Goal: Information Seeking & Learning: Learn about a topic

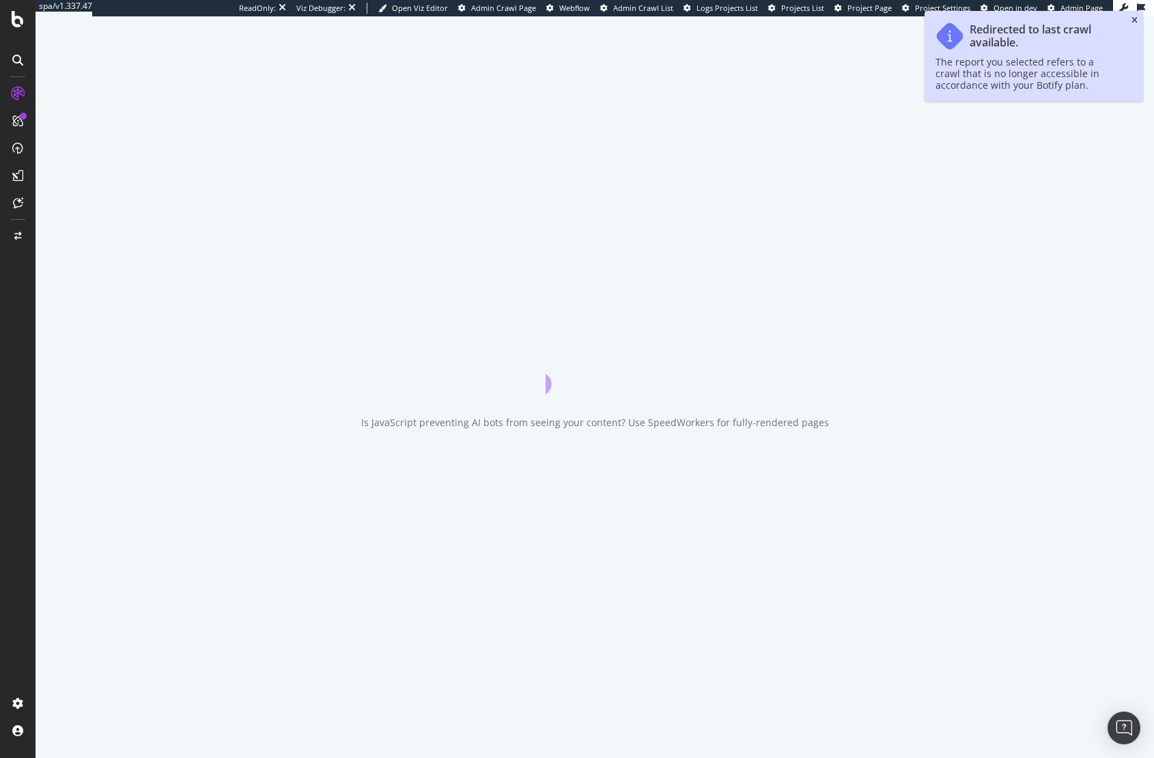
click at [1136, 18] on icon "close toast" at bounding box center [1134, 20] width 6 height 8
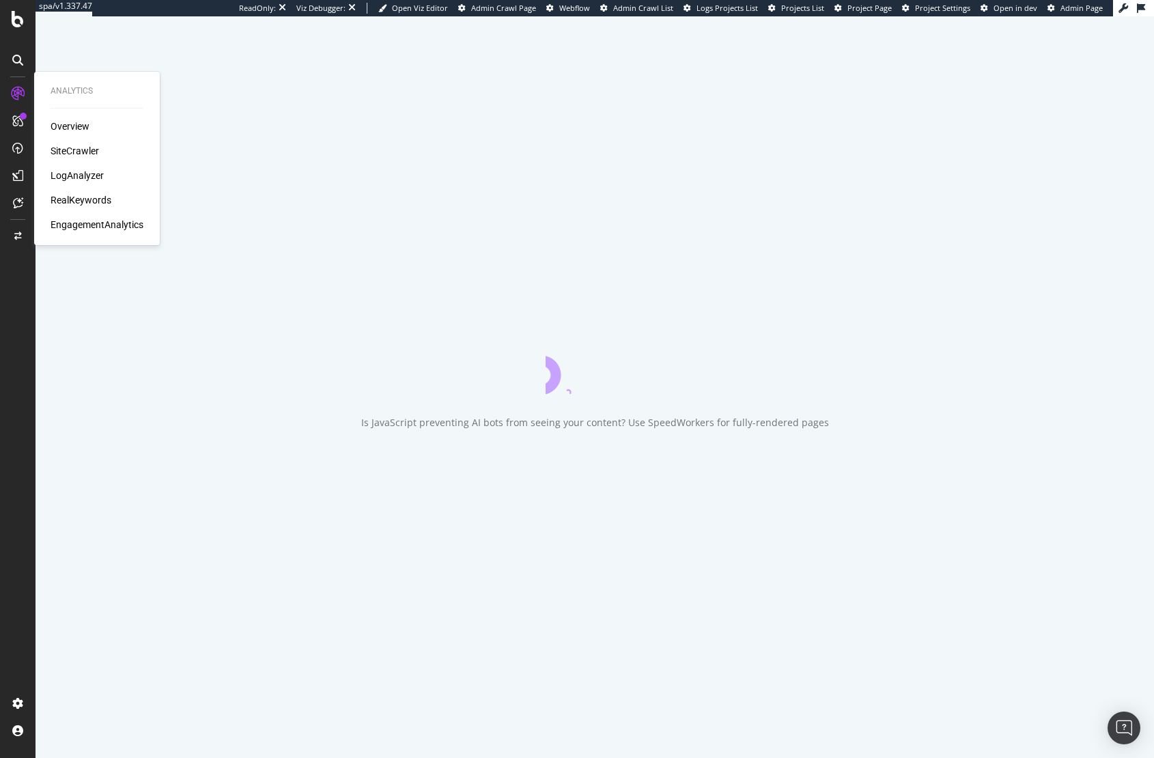
click at [77, 203] on div "RealKeywords" at bounding box center [81, 200] width 61 height 14
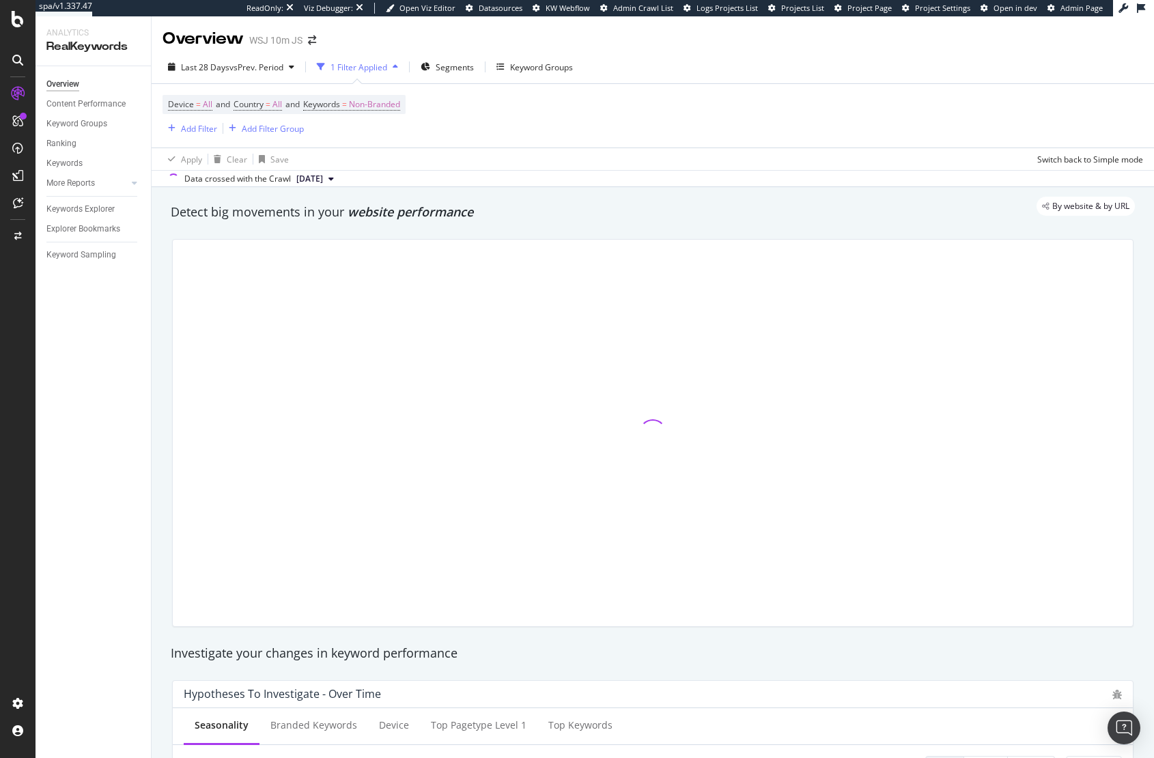
click at [673, 206] on div "By website & by URL" at bounding box center [646, 206] width 978 height 19
click at [110, 208] on div "Keywords Explorer" at bounding box center [80, 209] width 68 height 14
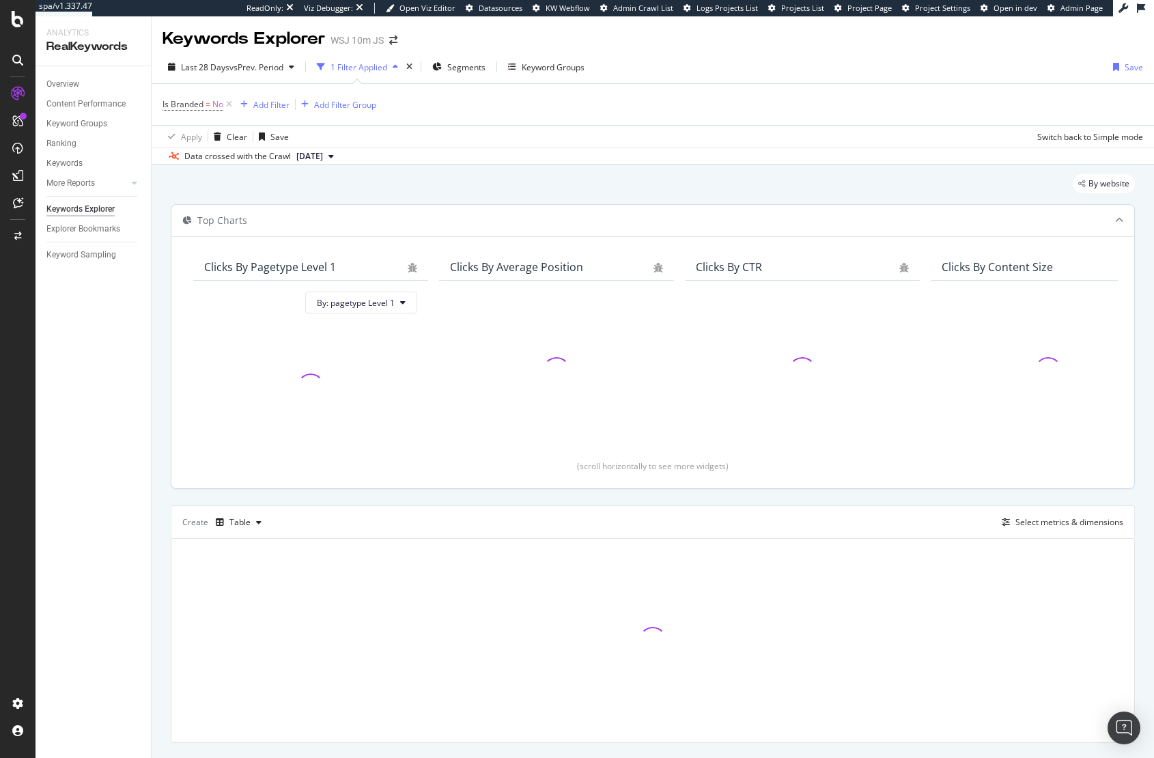
click at [580, 238] on div "Clicks By pagetype Level 1 By: pagetype Level 1 Clicks By Average Position Clic…" at bounding box center [652, 362] width 963 height 252
click at [231, 104] on icon at bounding box center [229, 105] width 12 height 14
click at [589, 185] on div "By website" at bounding box center [653, 187] width 964 height 30
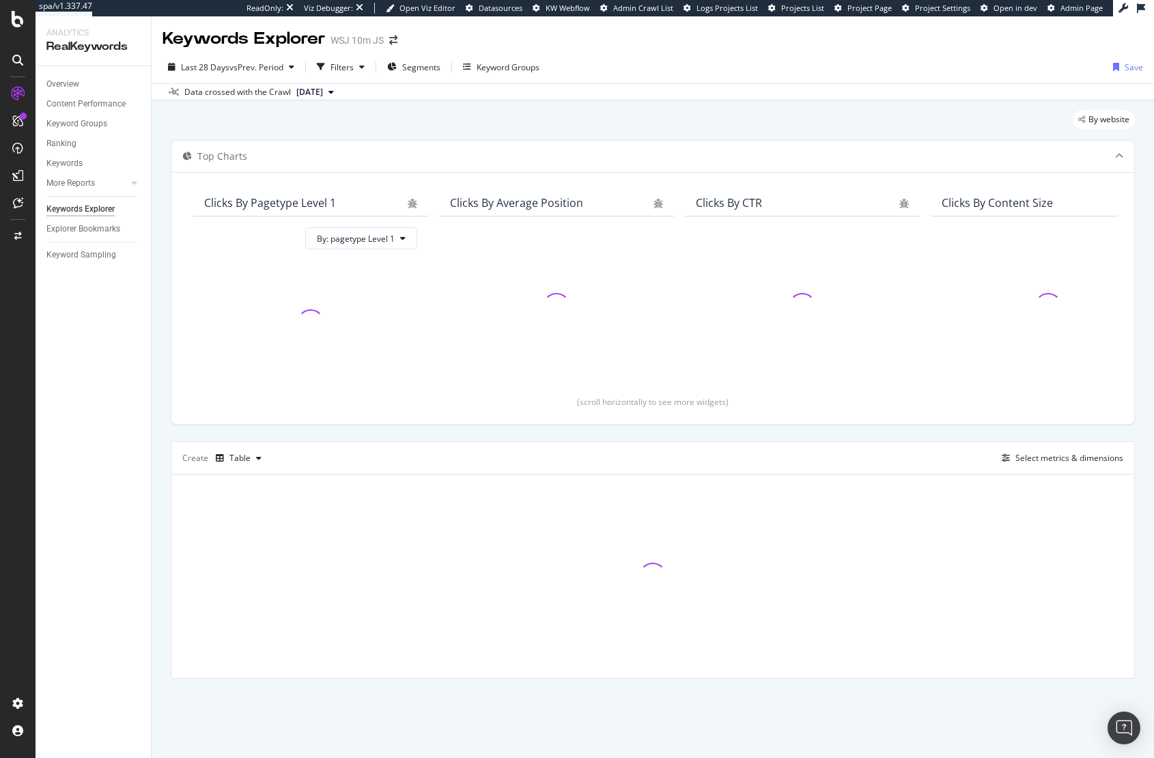
click at [426, 119] on div "By website" at bounding box center [653, 125] width 964 height 30
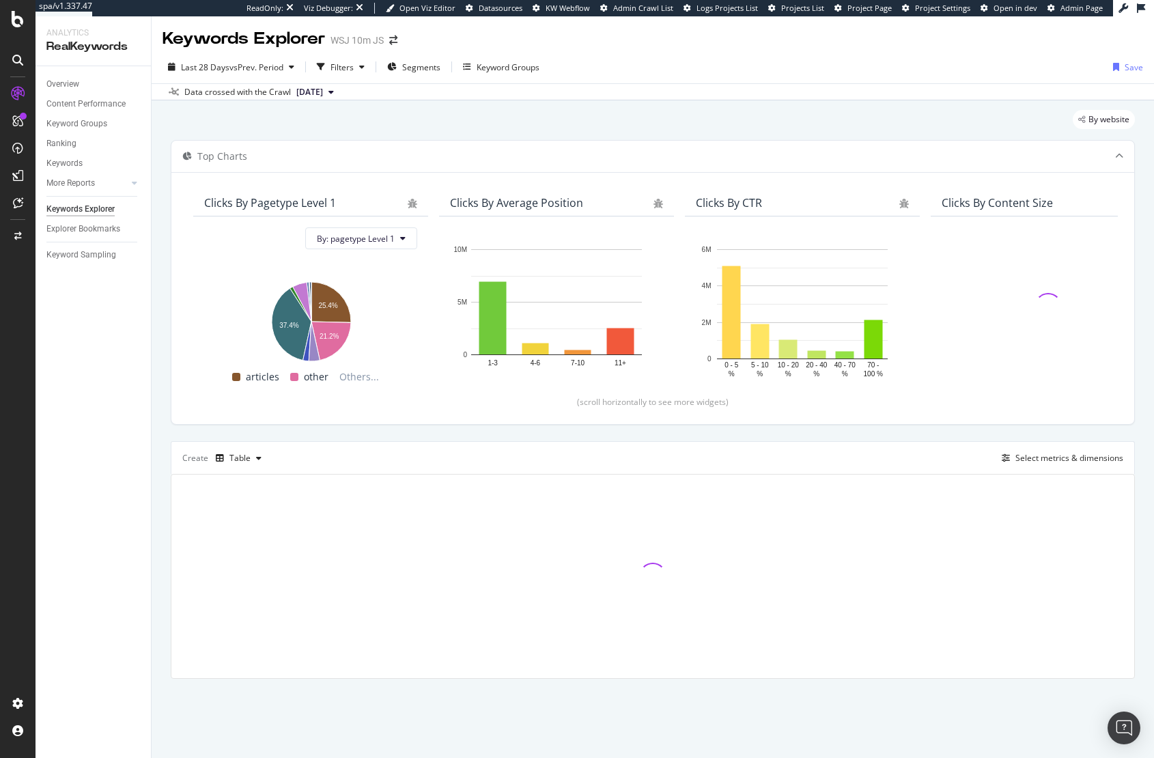
click at [1058, 93] on div "Data crossed with the Crawl [DATE]" at bounding box center [653, 91] width 1002 height 16
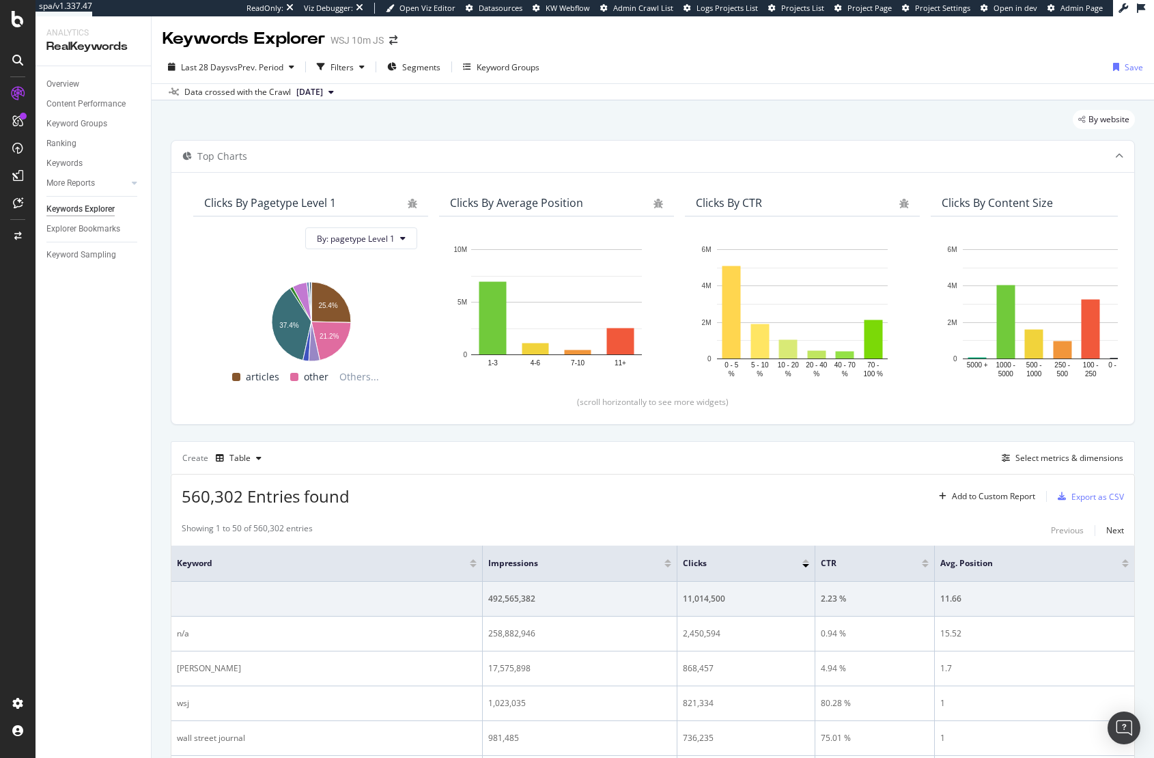
click at [580, 126] on div "By website" at bounding box center [653, 125] width 964 height 30
click at [63, 87] on div "Overview" at bounding box center [62, 84] width 33 height 14
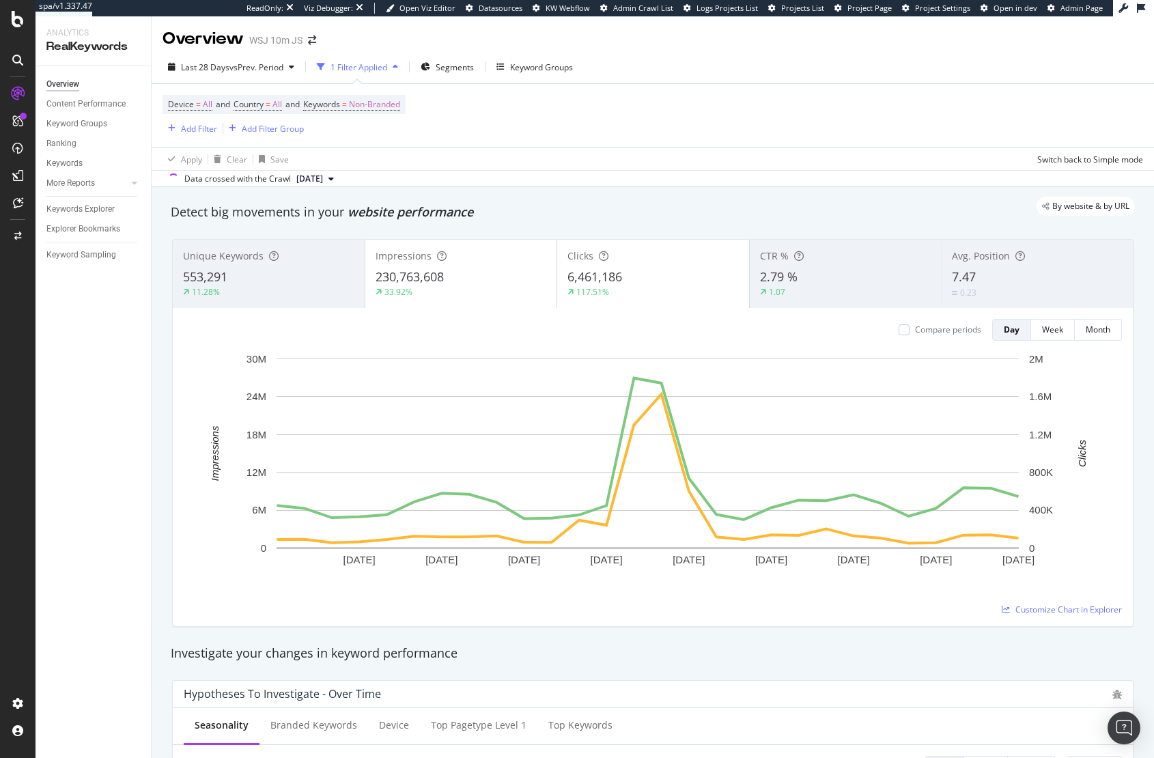
click at [641, 118] on div "Device = All and Country = All and Keywords = Non-Branded Add Filter Add Filter…" at bounding box center [653, 116] width 981 height 64
click at [374, 105] on span "Non-Branded" at bounding box center [374, 104] width 51 height 19
click at [376, 141] on span "Non-Branded" at bounding box center [352, 137] width 57 height 12
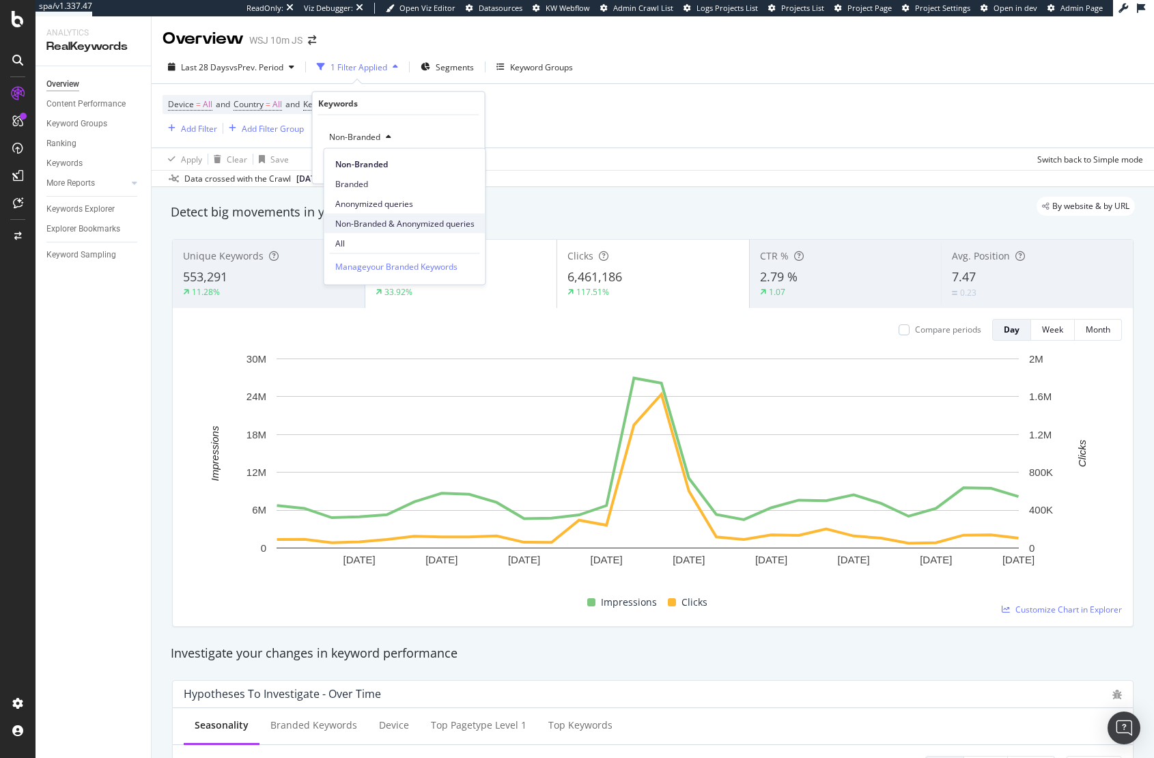
click at [358, 232] on div "Non-Branded & Anonymized queries" at bounding box center [404, 224] width 161 height 20
click at [371, 134] on span "Non-Branded & Anonymized queries" at bounding box center [396, 137] width 145 height 12
drag, startPoint x: 369, startPoint y: 248, endPoint x: 430, endPoint y: 198, distance: 78.1
click at [369, 248] on span "All" at bounding box center [406, 243] width 143 height 12
click at [365, 139] on div "All" at bounding box center [399, 137] width 150 height 22
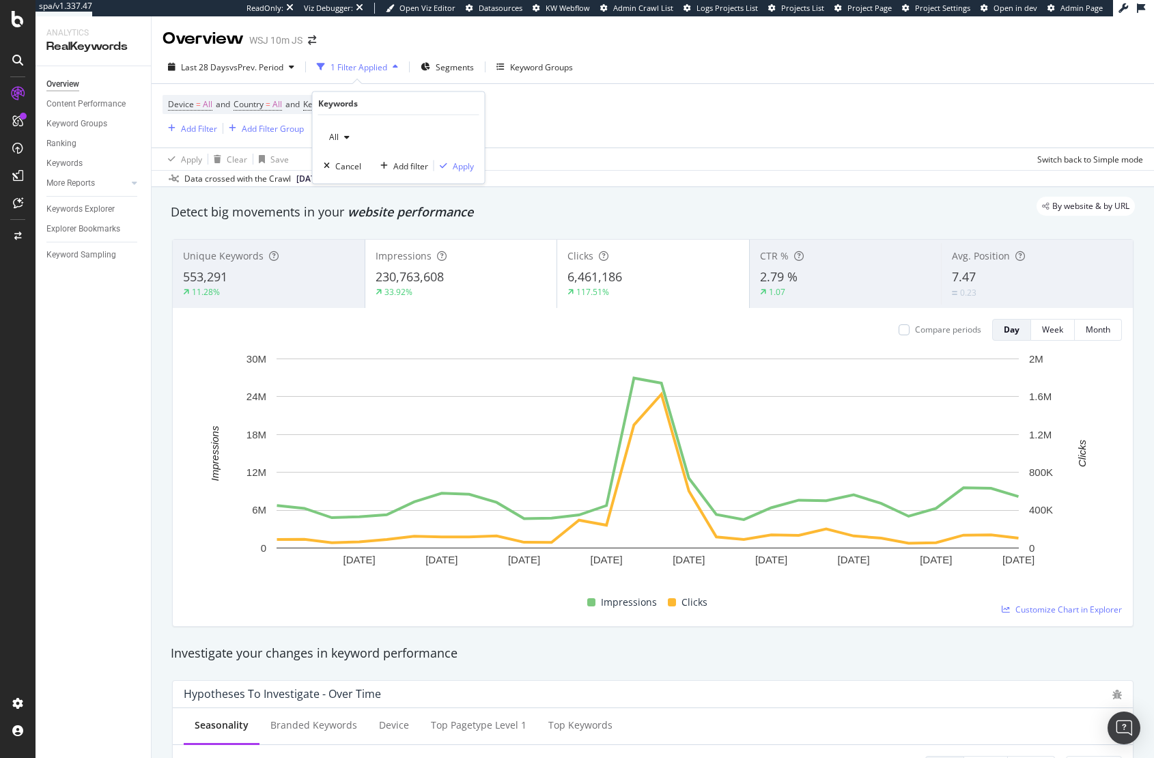
click at [327, 138] on span "All" at bounding box center [331, 137] width 15 height 12
click at [386, 167] on span "Non-Branded" at bounding box center [404, 164] width 139 height 12
click at [464, 164] on div "Apply" at bounding box center [463, 166] width 21 height 12
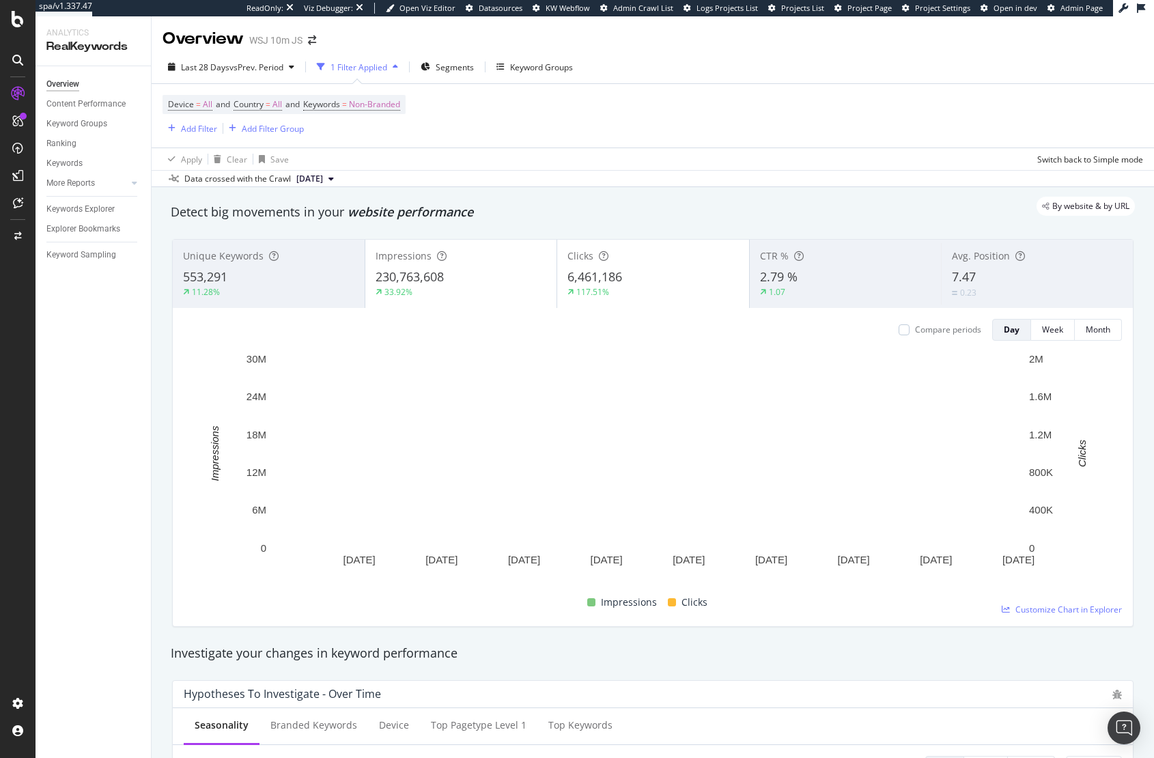
click at [634, 150] on div "Apply Clear Save Switch back to Simple mode" at bounding box center [653, 158] width 1002 height 23
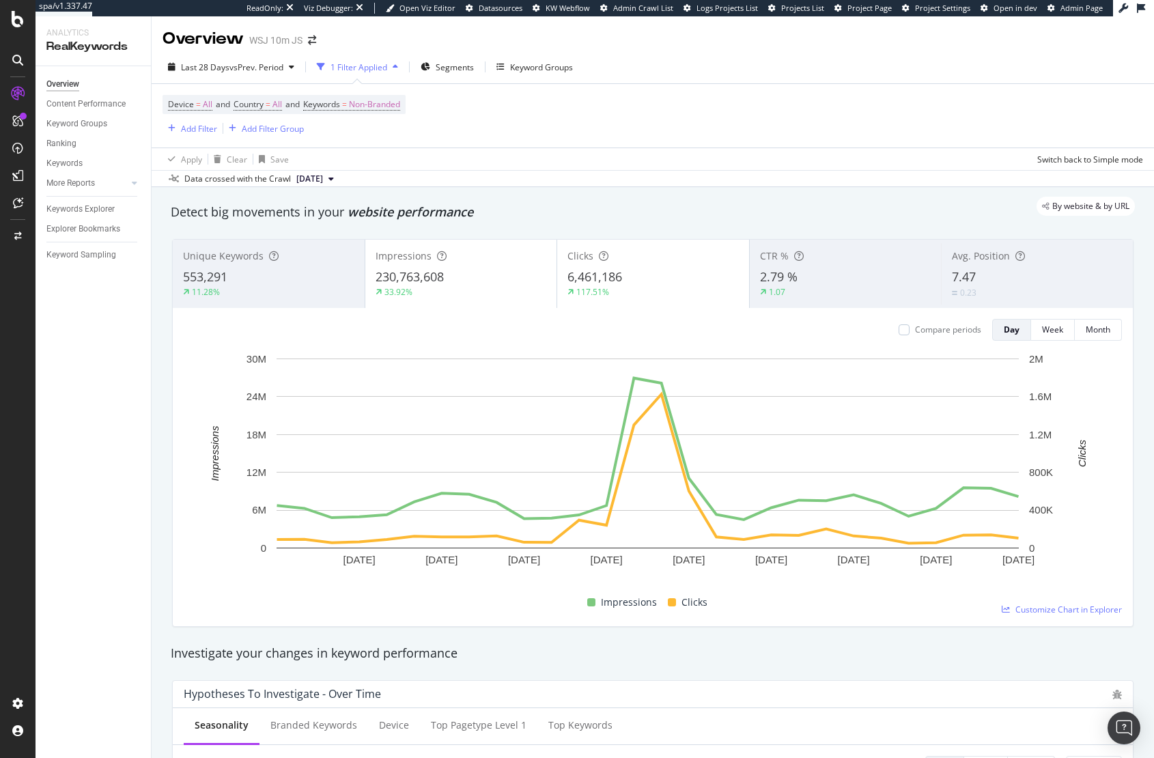
click at [644, 202] on div "By website & by URL" at bounding box center [646, 206] width 978 height 19
click at [460, 279] on div "230,763,608" at bounding box center [461, 277] width 171 height 18
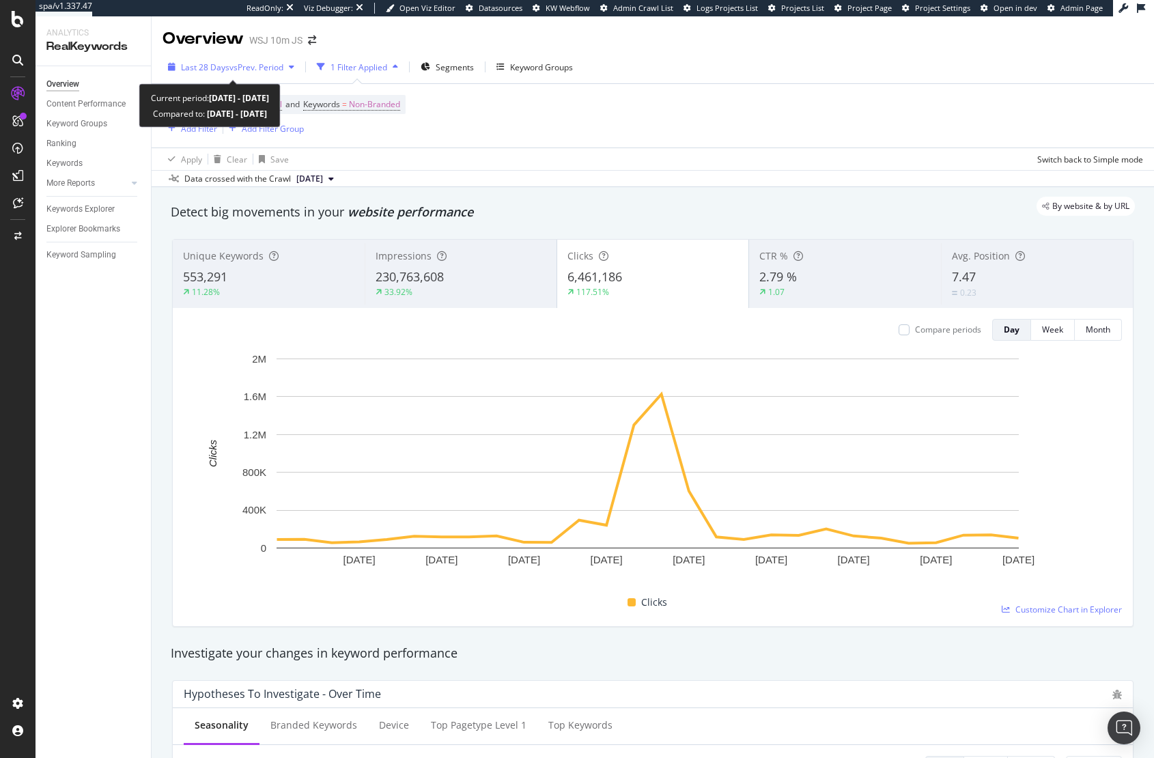
click at [229, 61] on div "Last 28 Days vs Prev. Period" at bounding box center [231, 67] width 137 height 20
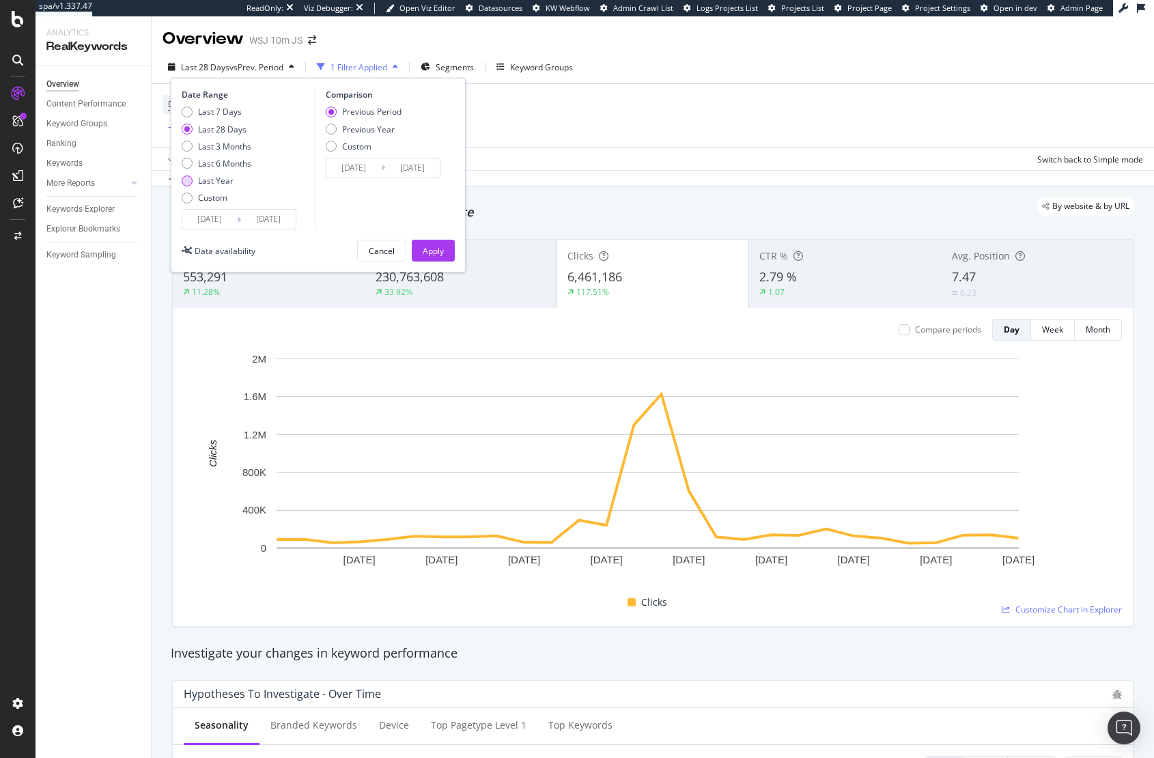
click at [223, 178] on div "Last Year" at bounding box center [216, 181] width 36 height 12
type input "[DATE]"
click at [425, 256] on div "Apply" at bounding box center [433, 251] width 21 height 12
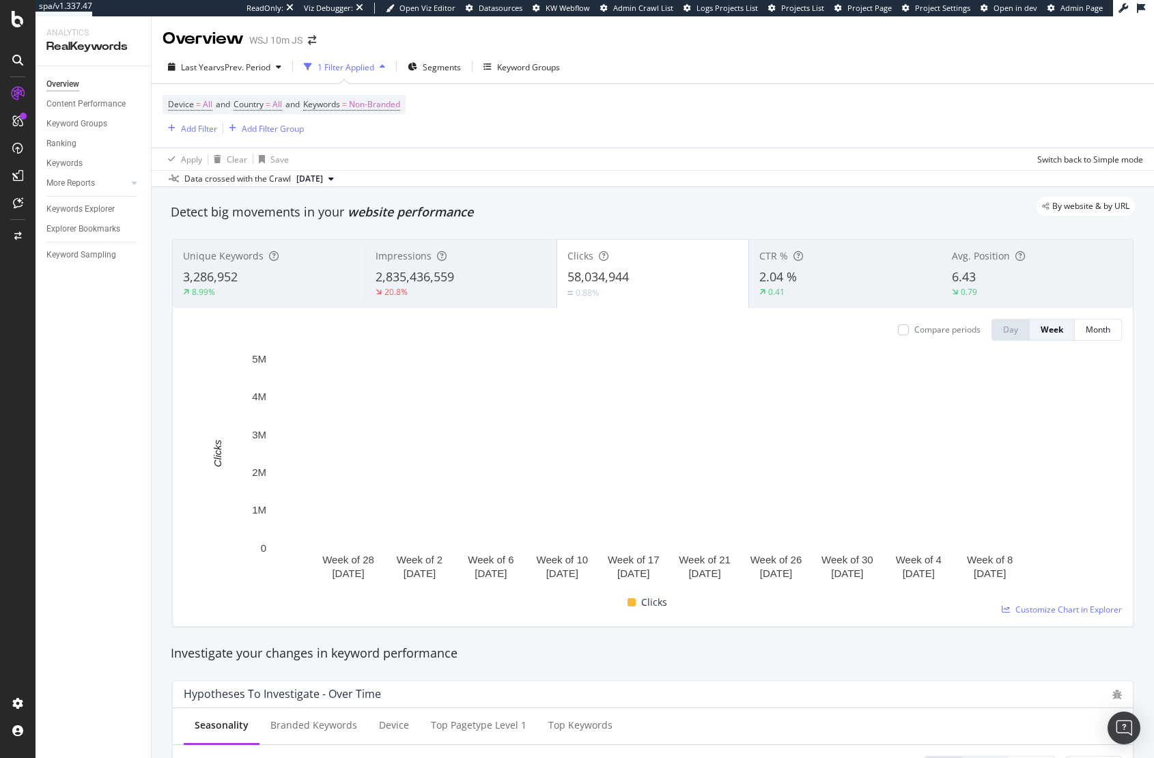
click at [827, 173] on div "Data crossed with the Crawl [DATE]" at bounding box center [653, 178] width 1002 height 16
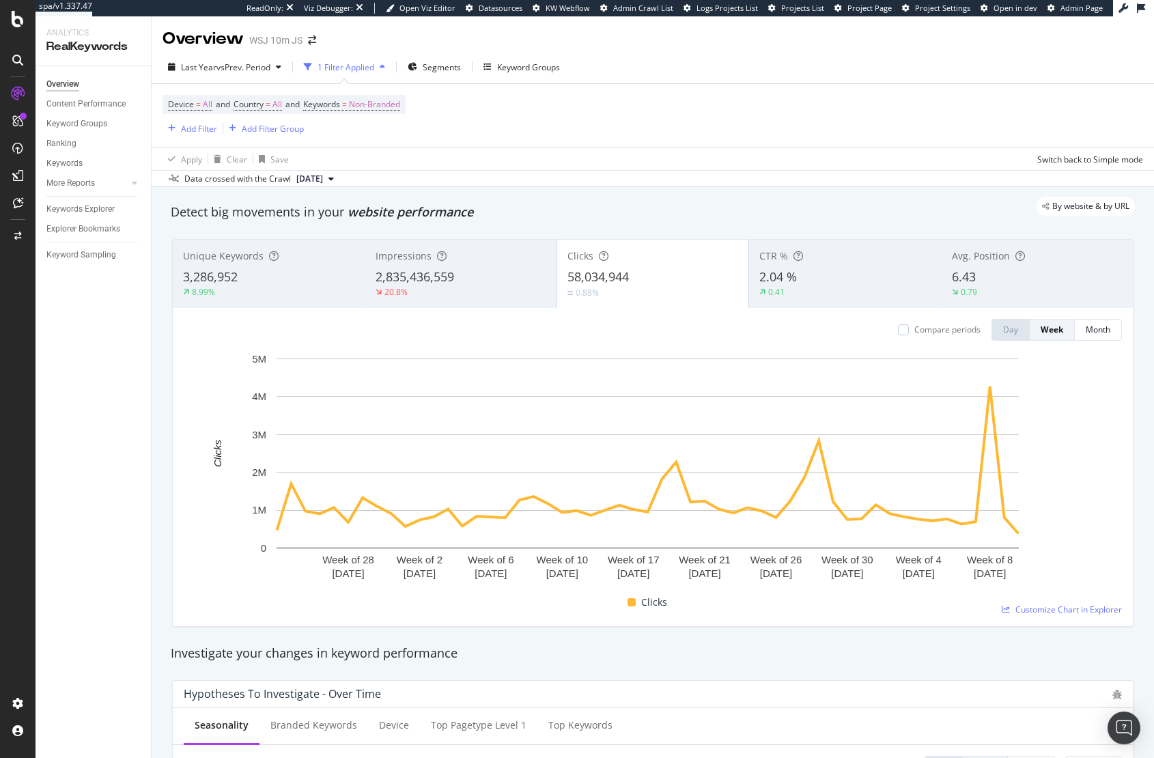
click at [600, 182] on div "Data crossed with the Crawl [DATE]" at bounding box center [653, 178] width 1002 height 16
drag, startPoint x: 561, startPoint y: 225, endPoint x: 176, endPoint y: 212, distance: 384.7
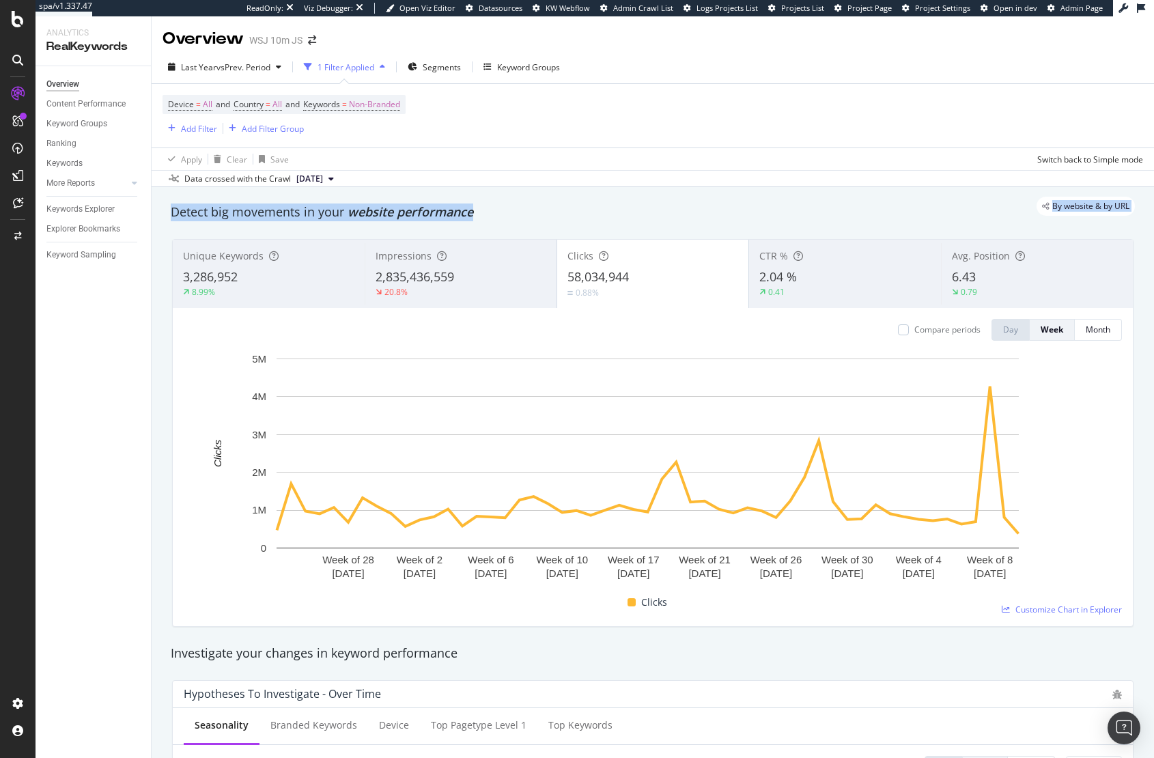
click at [176, 212] on div "By website & by URL" at bounding box center [646, 206] width 978 height 19
click at [353, 210] on div "By website & by URL" at bounding box center [646, 206] width 978 height 19
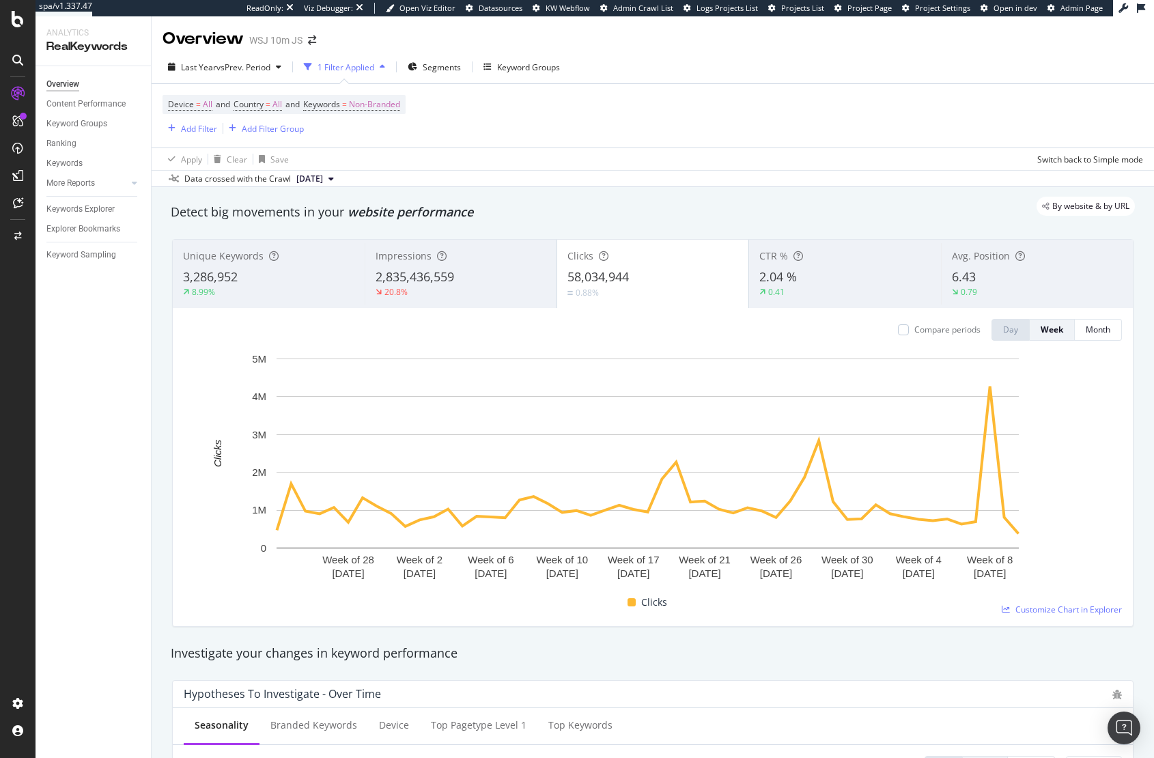
drag, startPoint x: 470, startPoint y: 212, endPoint x: 169, endPoint y: 210, distance: 301.2
click at [206, 210] on div "By website & by URL" at bounding box center [646, 206] width 978 height 19
drag, startPoint x: 163, startPoint y: 210, endPoint x: 486, endPoint y: 211, distance: 322.3
click at [486, 211] on div "By website & by URL" at bounding box center [646, 206] width 978 height 19
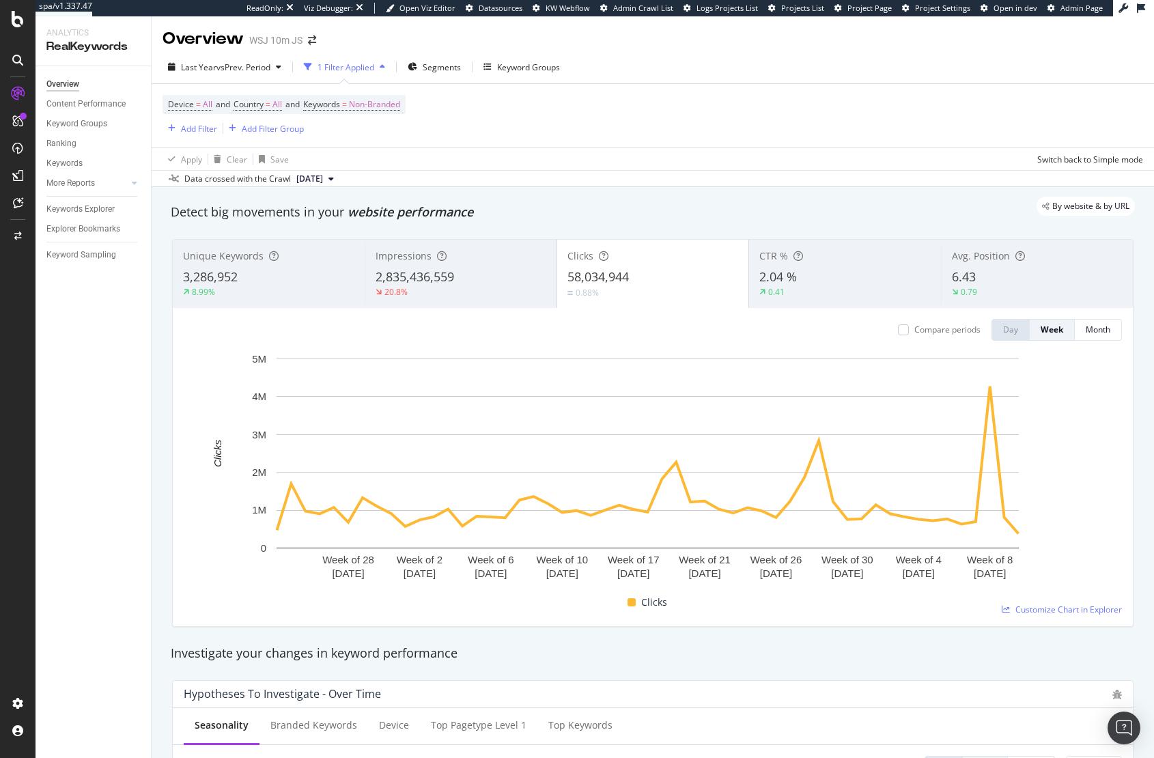
click at [486, 211] on div "By website & by URL" at bounding box center [646, 206] width 978 height 19
click at [917, 214] on div "By website & by URL" at bounding box center [646, 206] width 978 height 19
click at [371, 107] on span "Non-Branded" at bounding box center [374, 104] width 51 height 19
click at [383, 134] on div "button" at bounding box center [388, 137] width 16 height 8
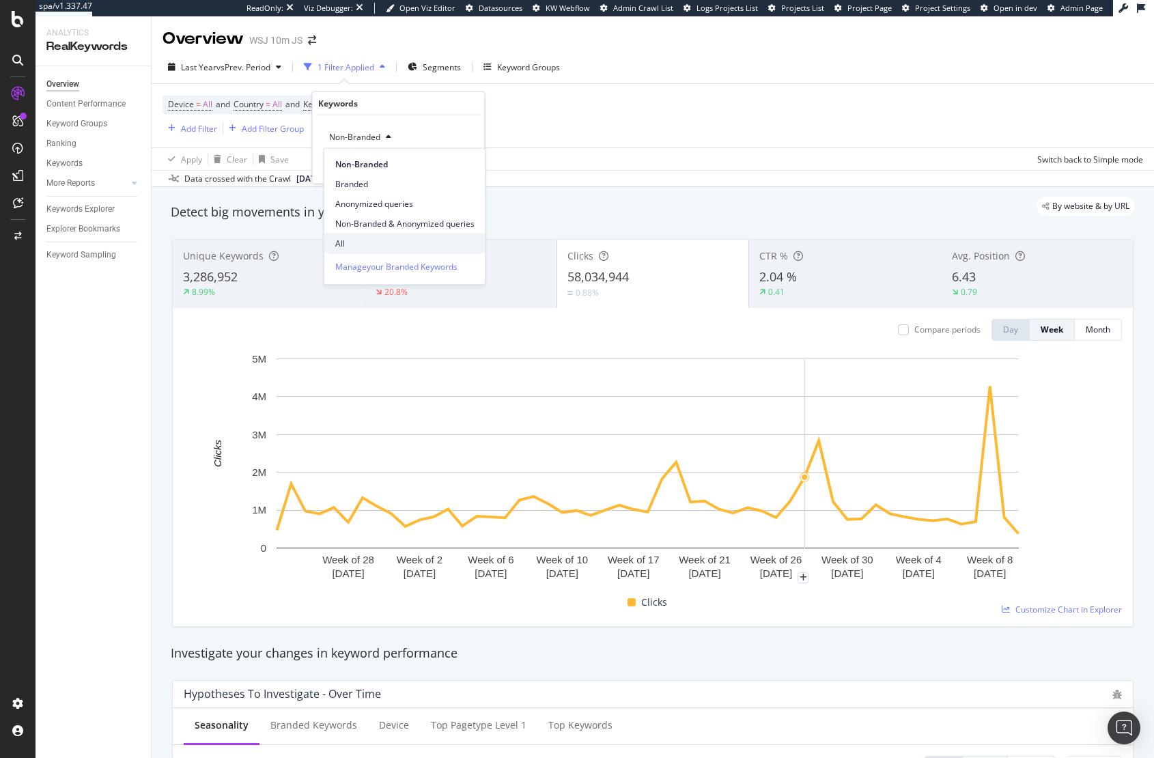
click at [363, 236] on div "All" at bounding box center [404, 244] width 161 height 20
click at [466, 164] on div "Apply" at bounding box center [463, 166] width 21 height 12
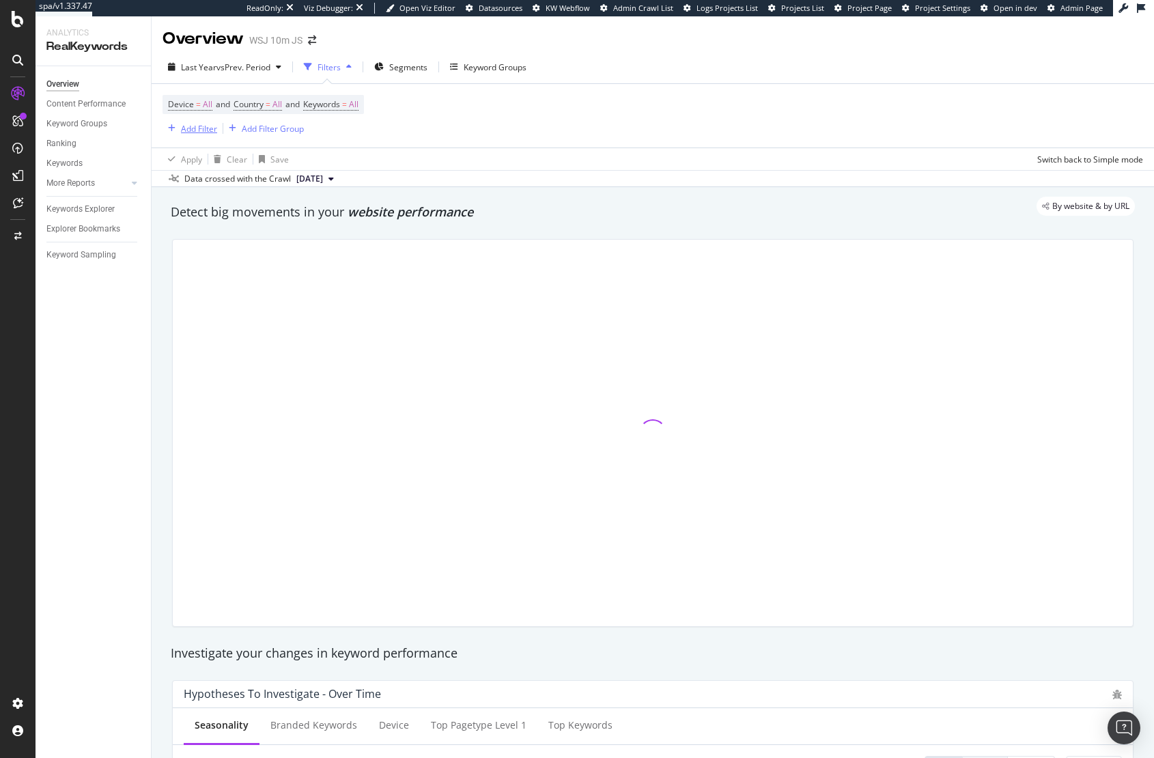
click at [203, 130] on div "Add Filter" at bounding box center [199, 129] width 36 height 12
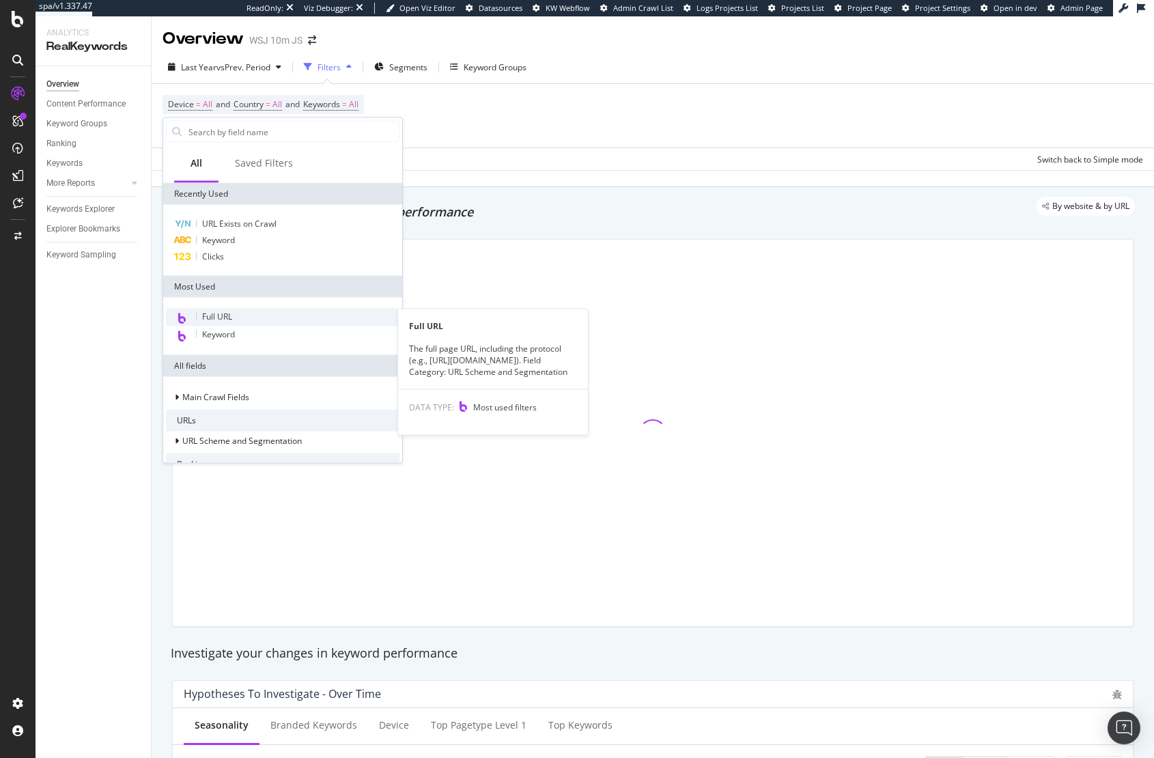
click at [235, 316] on div "Full URL" at bounding box center [283, 318] width 234 height 18
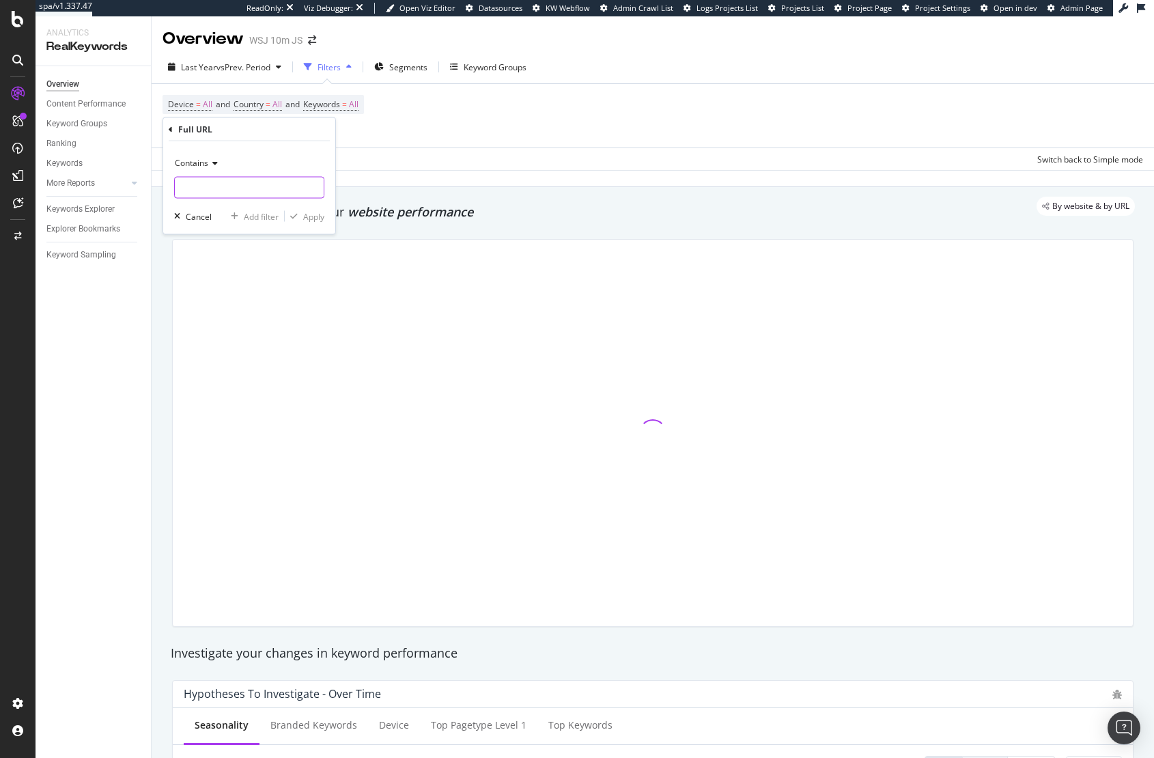
click at [222, 186] on input "text" at bounding box center [249, 188] width 149 height 22
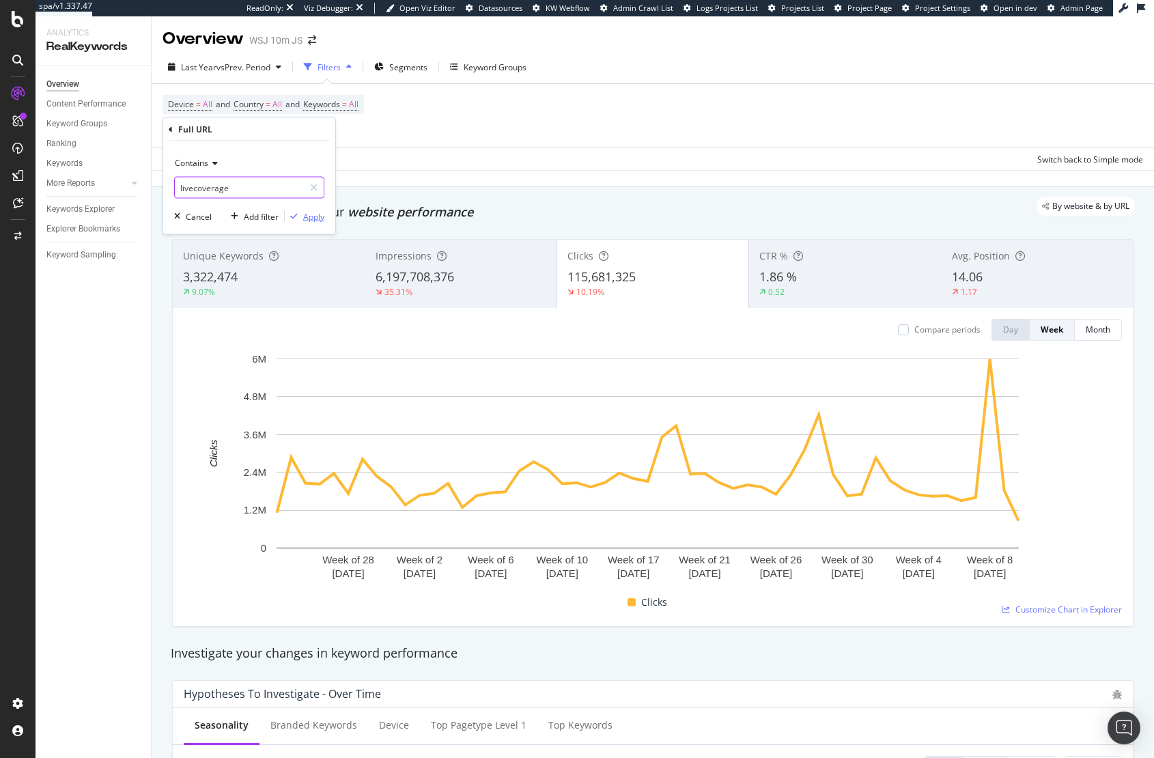
type input "livecoverage"
click at [310, 216] on div "Apply" at bounding box center [313, 216] width 21 height 12
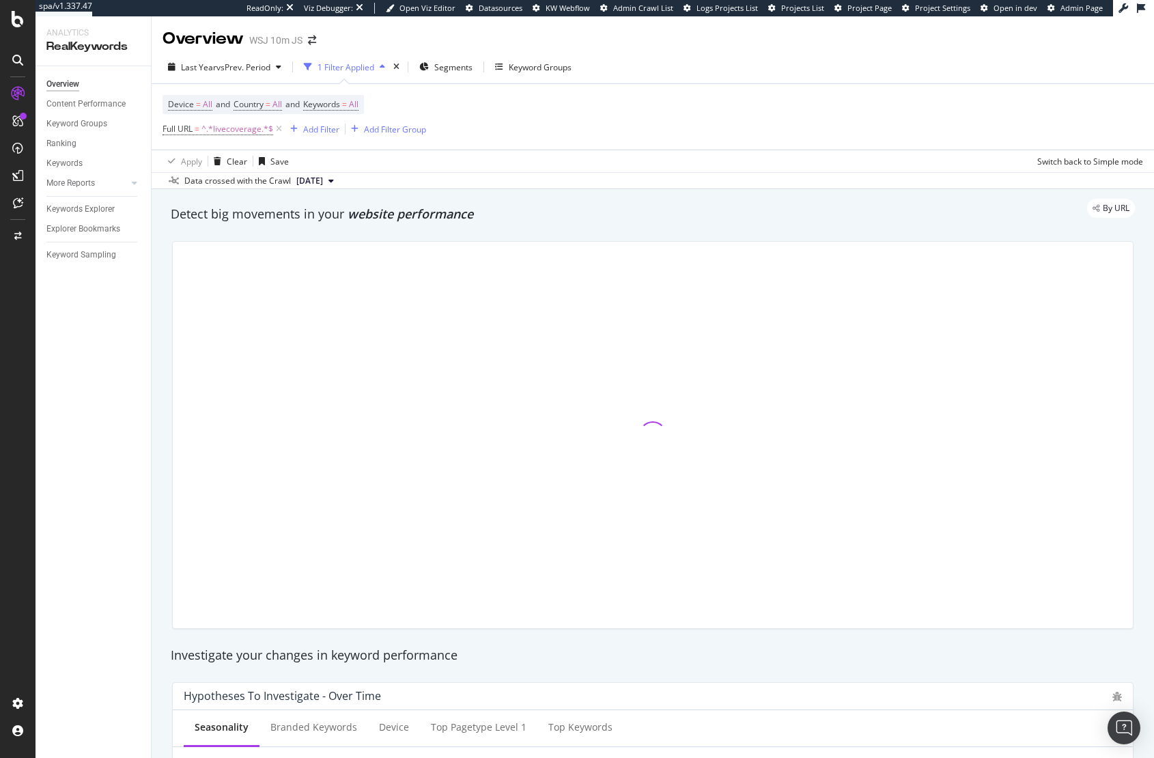
click at [580, 164] on div "Apply Clear Save Switch back to Simple mode" at bounding box center [653, 161] width 1002 height 23
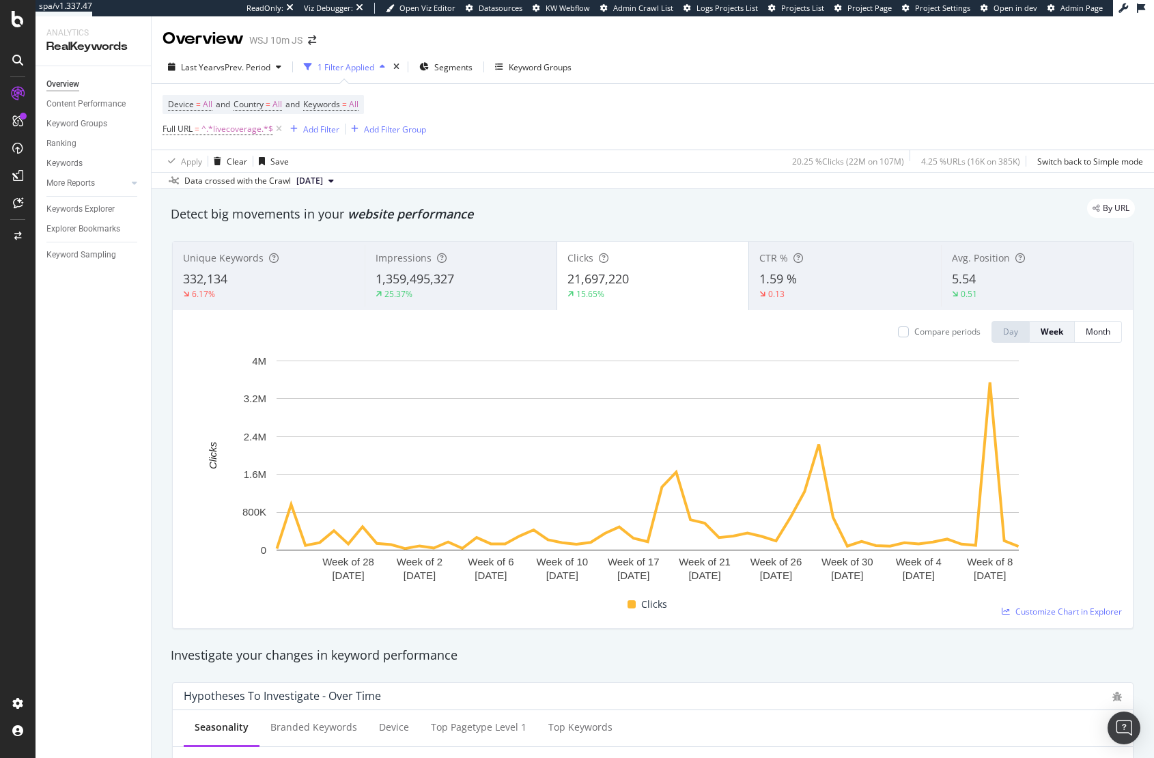
click at [580, 164] on div "Apply Clear Save 20.25 % Clicks ( 22M on 107M ) 4.25 % URLs ( 16K on 385K ) Swi…" at bounding box center [653, 161] width 1002 height 23
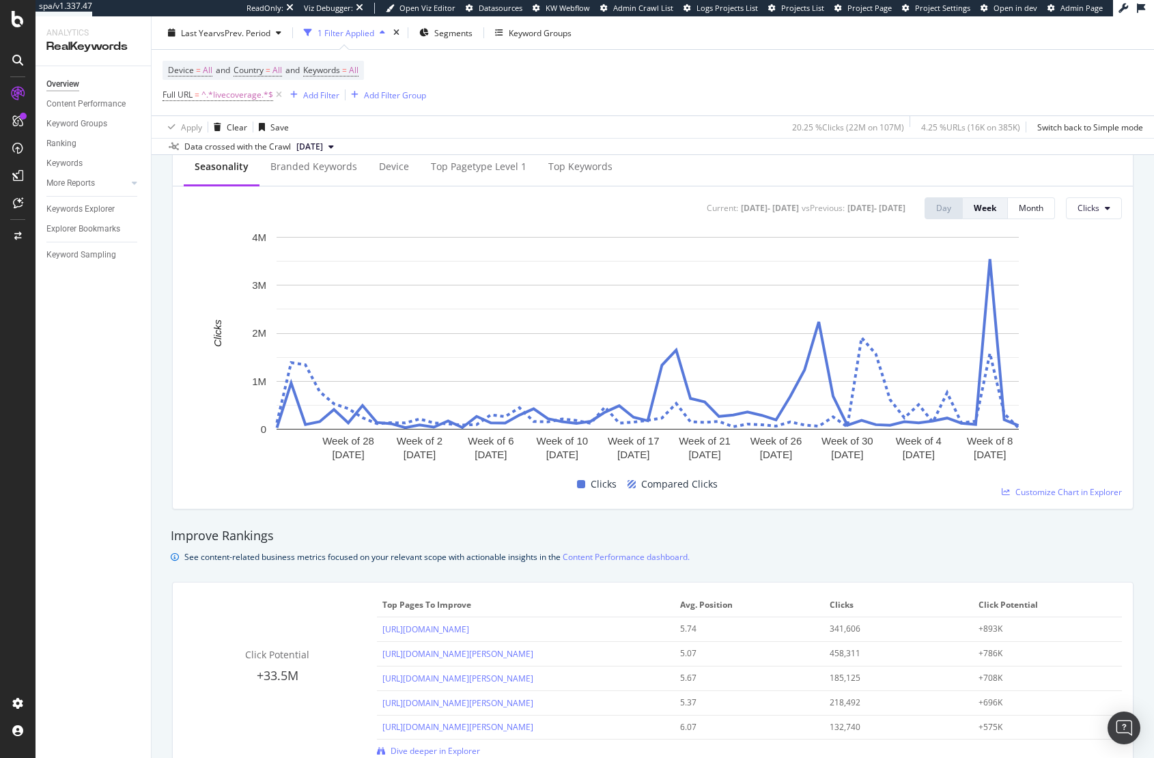
scroll to position [7, 0]
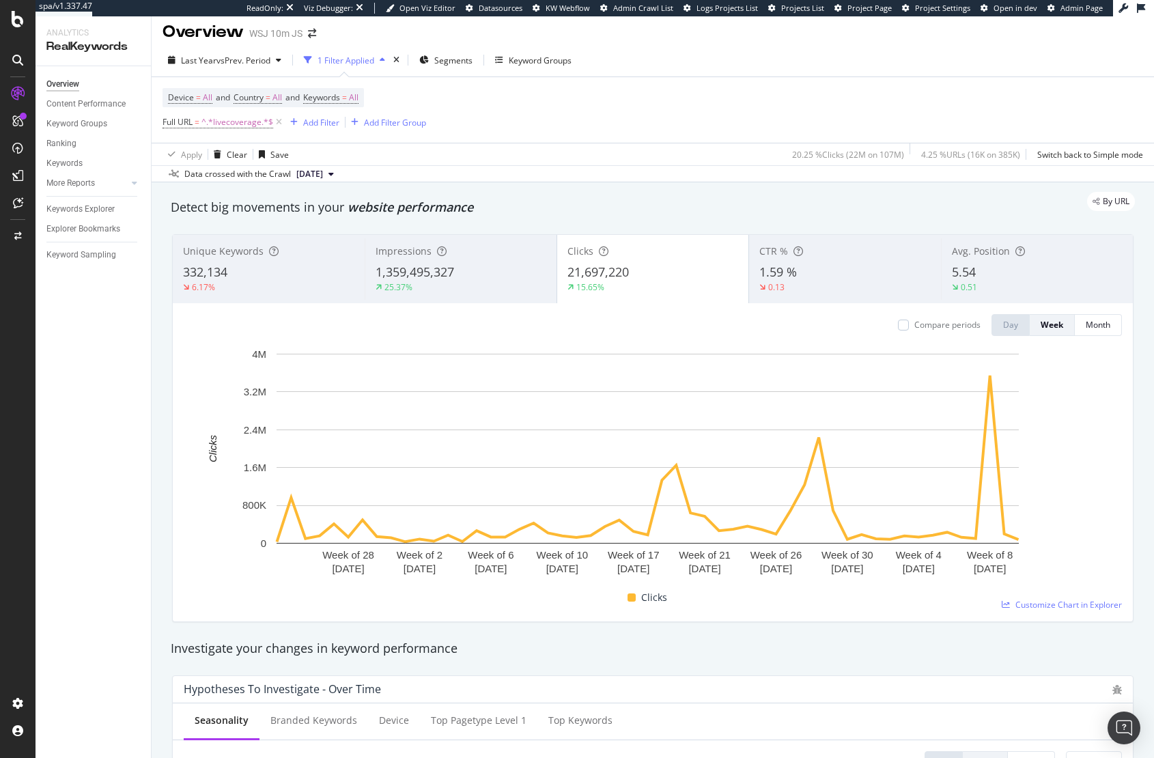
click at [967, 204] on div "By URL" at bounding box center [646, 201] width 978 height 19
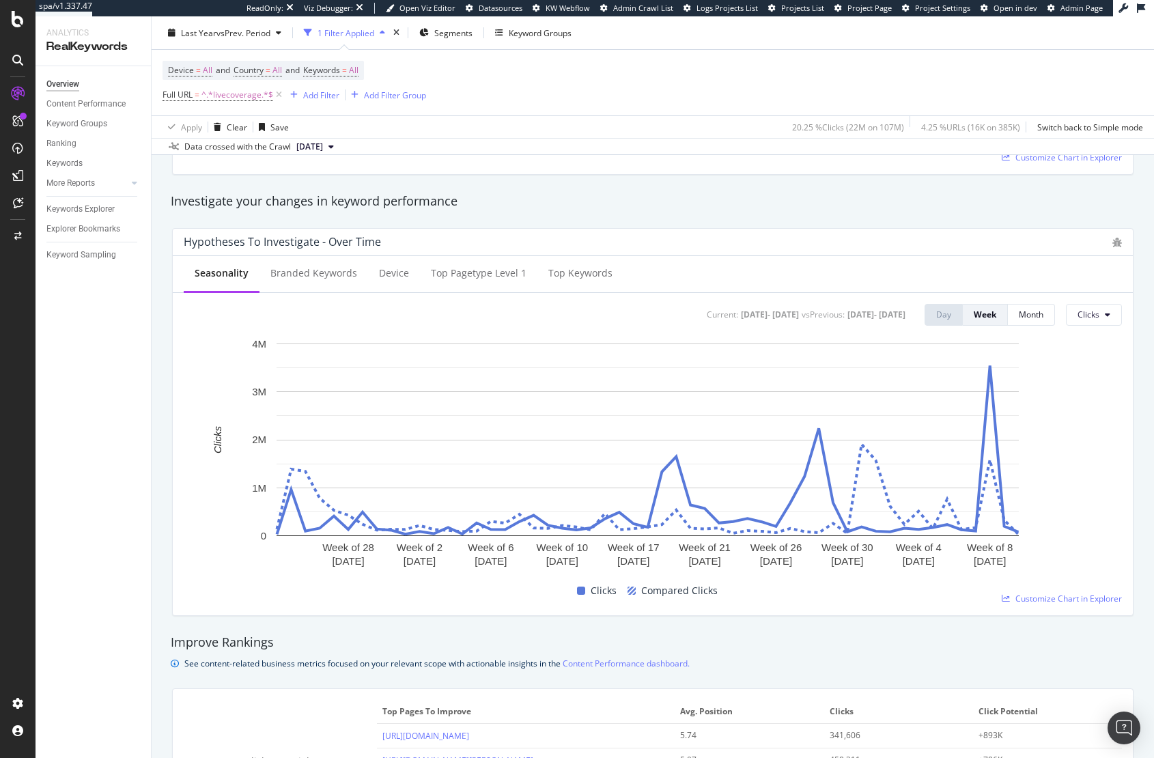
scroll to position [457, 0]
click at [967, 204] on div "Investigate your changes in keyword performance" at bounding box center [653, 199] width 964 height 18
click at [735, 187] on div "Investigate your changes in keyword performance" at bounding box center [653, 198] width 978 height 31
click at [277, 98] on icon at bounding box center [279, 95] width 12 height 14
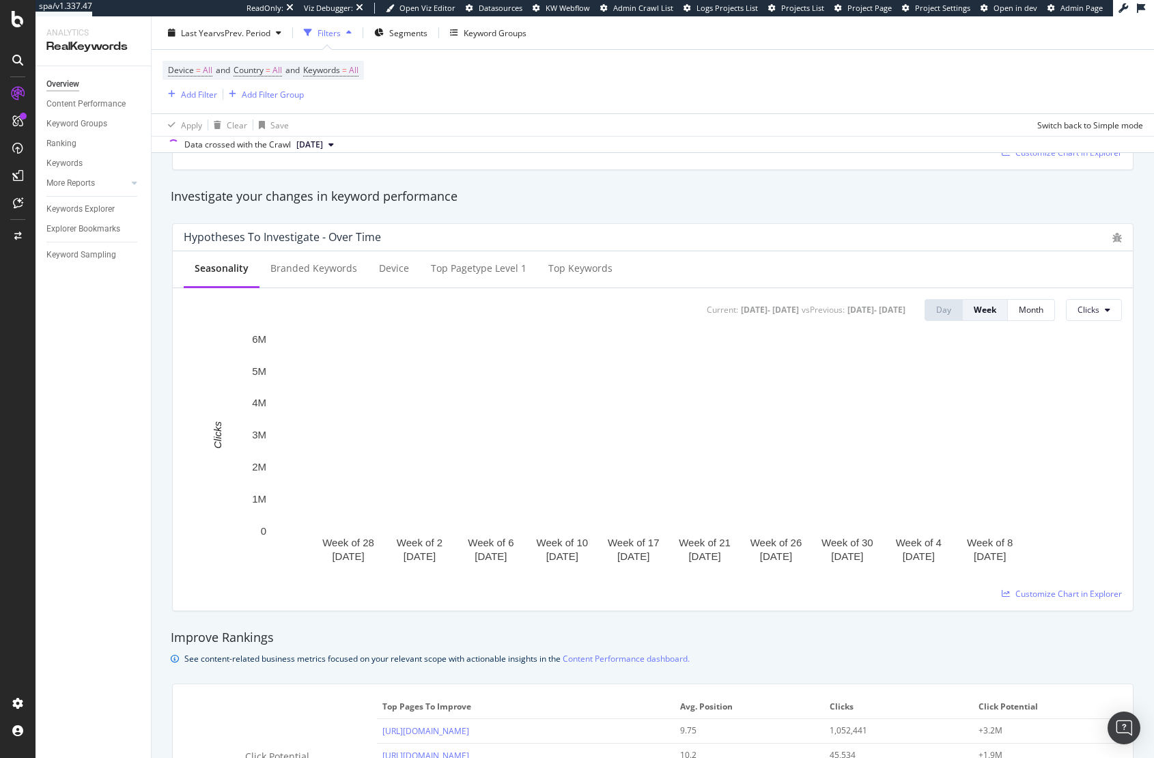
scroll to position [454, 0]
